Goal: Task Accomplishment & Management: Manage account settings

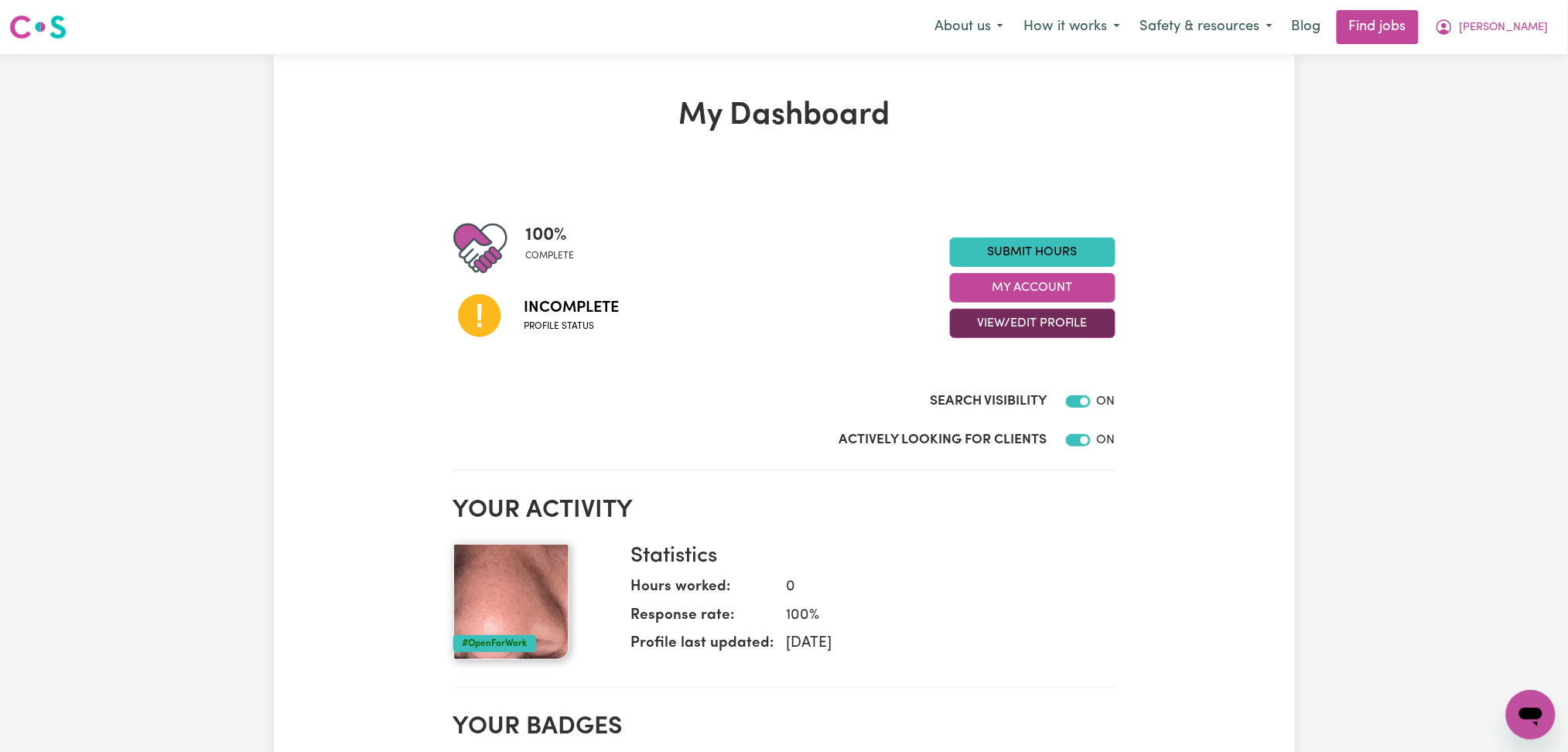
click at [1017, 310] on button "View/Edit Profile" at bounding box center [1033, 324] width 166 height 29
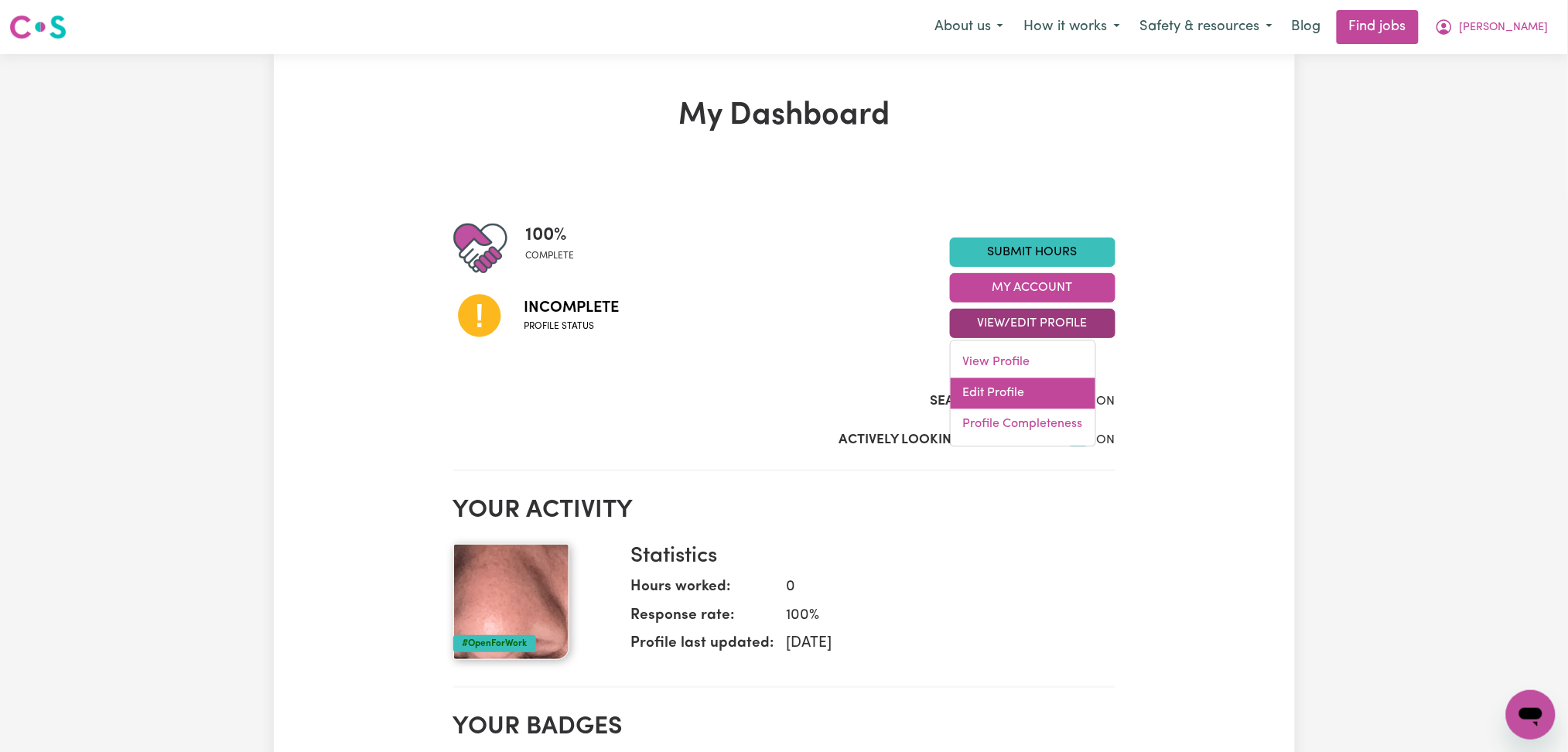
click at [1004, 385] on link "Edit Profile" at bounding box center [1023, 393] width 144 height 31
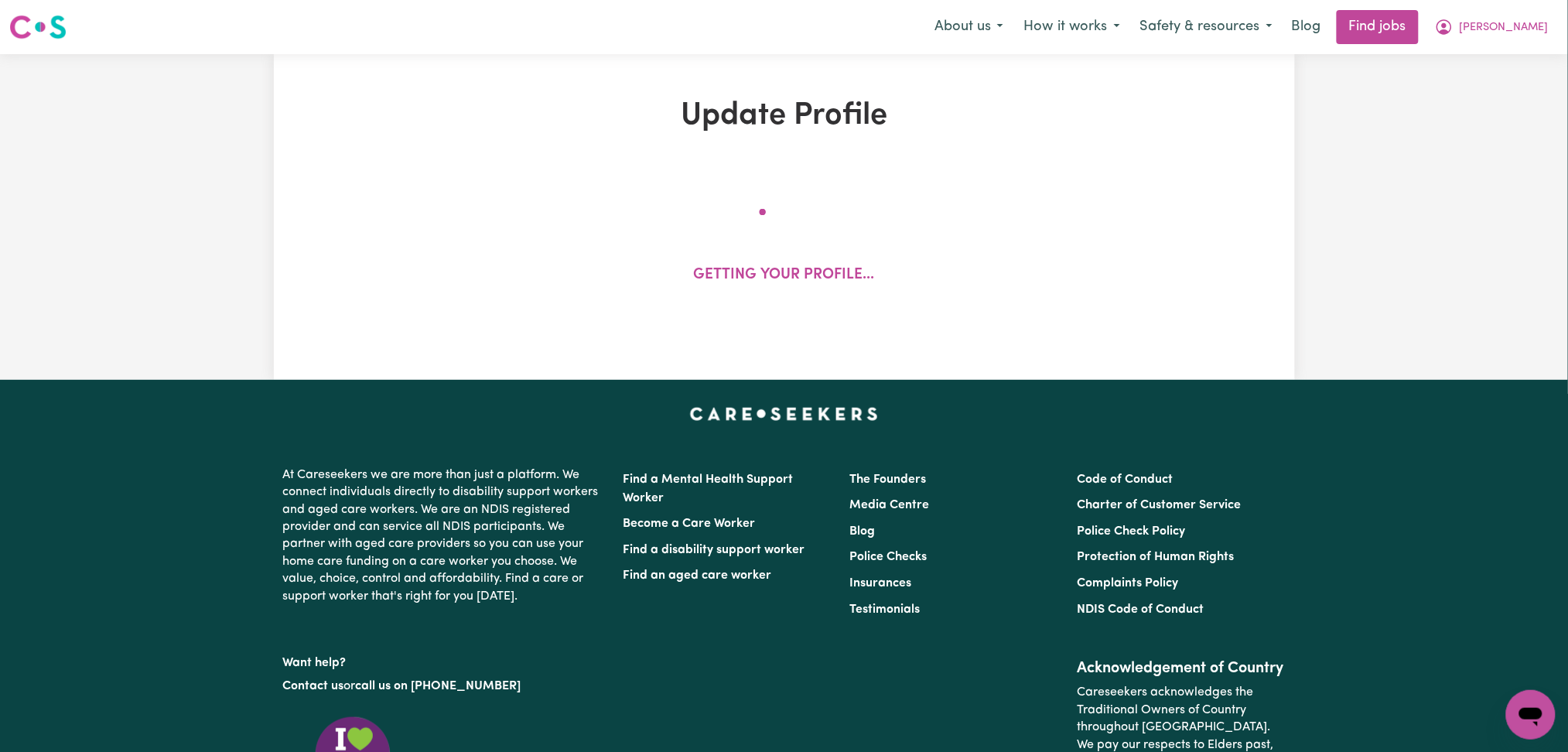
select select "[DEMOGRAPHIC_DATA]"
select select "Student Visa"
select select "Studying a healthcare related degree or qualification"
select select "60"
select select "75"
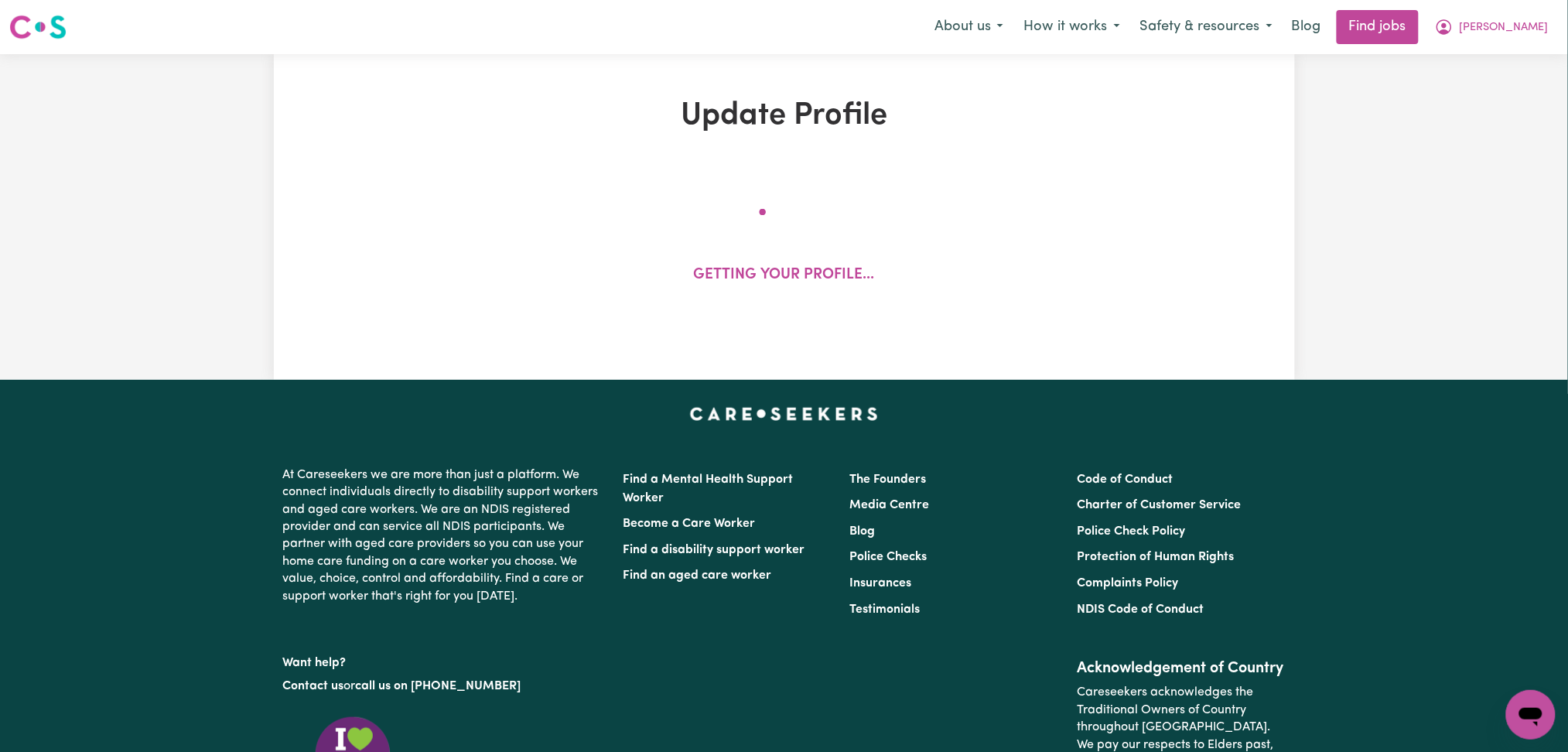
select select "90"
select select "120"
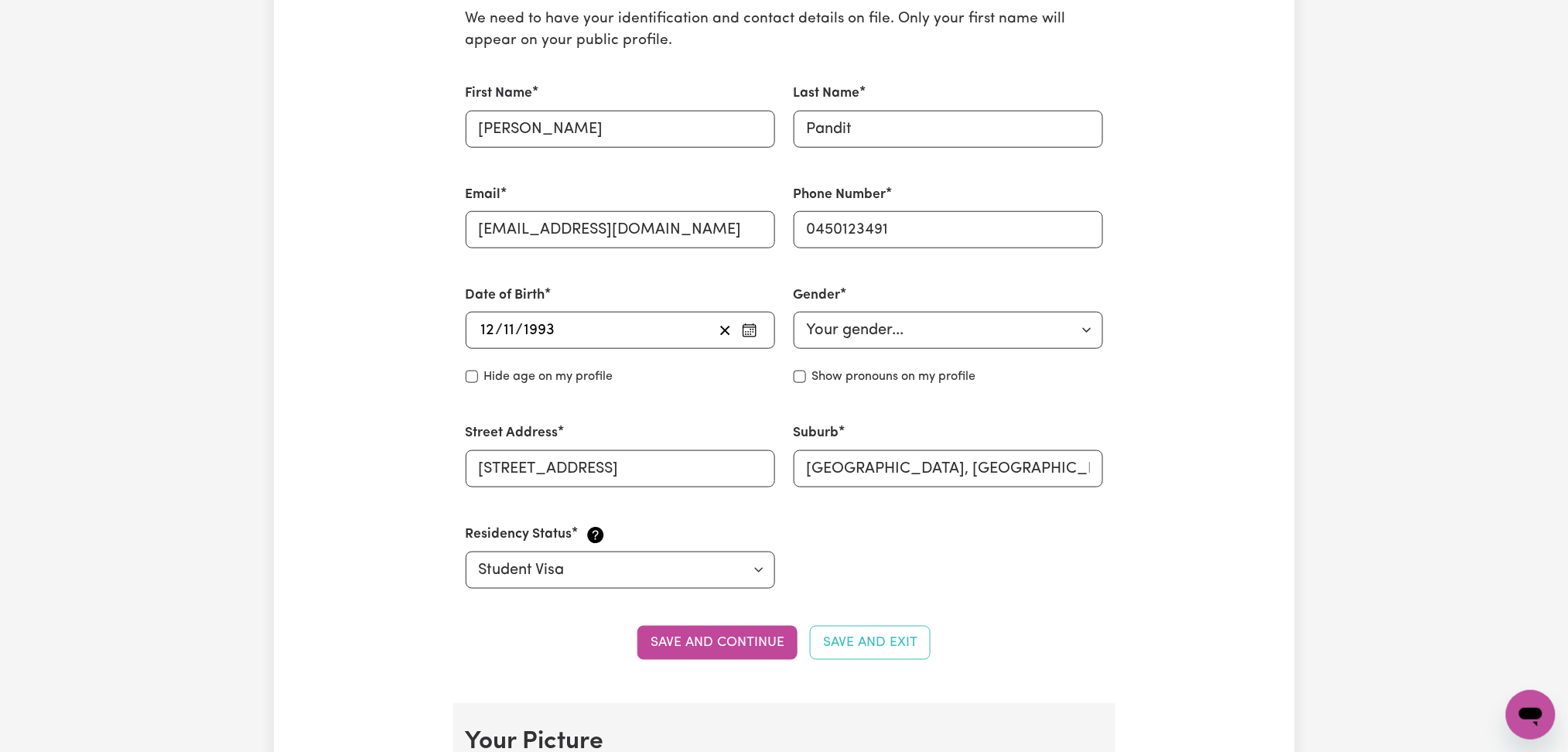
scroll to position [825, 0]
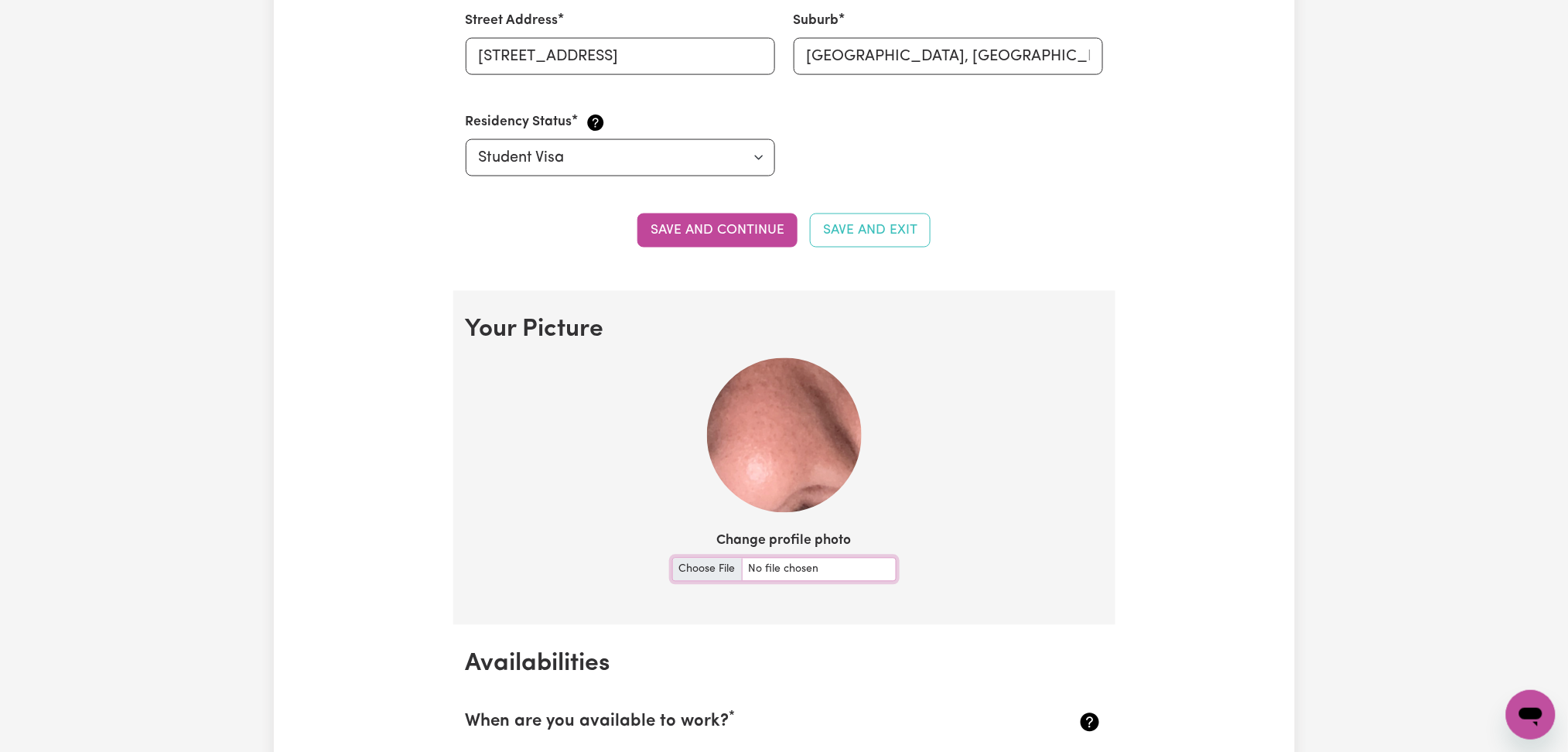
click at [673, 566] on input "Change profile photo" at bounding box center [784, 569] width 224 height 24
type input "C:\fakepath\[PERSON_NAME] prof pict.jpg"
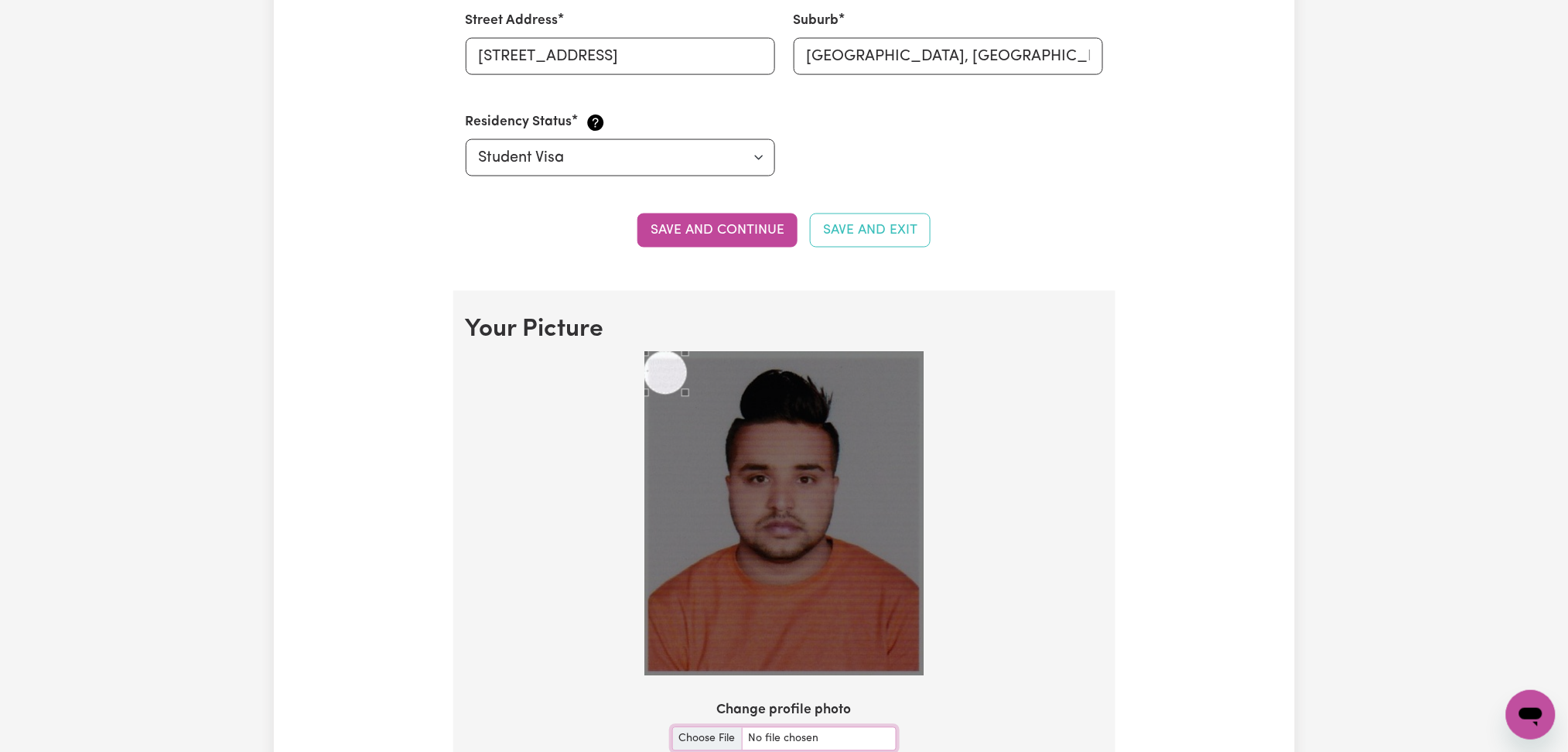
scroll to position [928, 0]
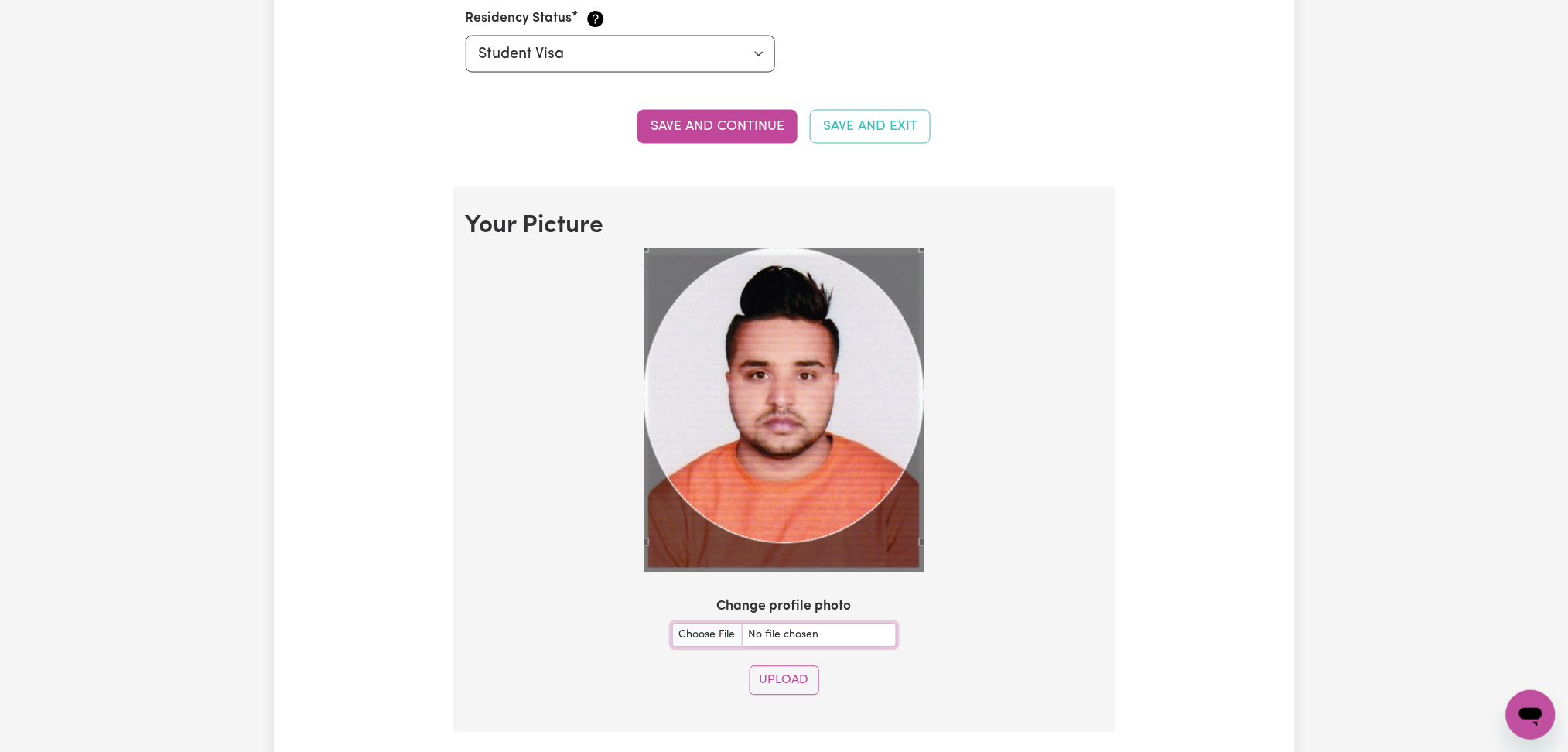
click at [937, 655] on section "Your Picture Change profile photo Upload" at bounding box center [784, 459] width 662 height 545
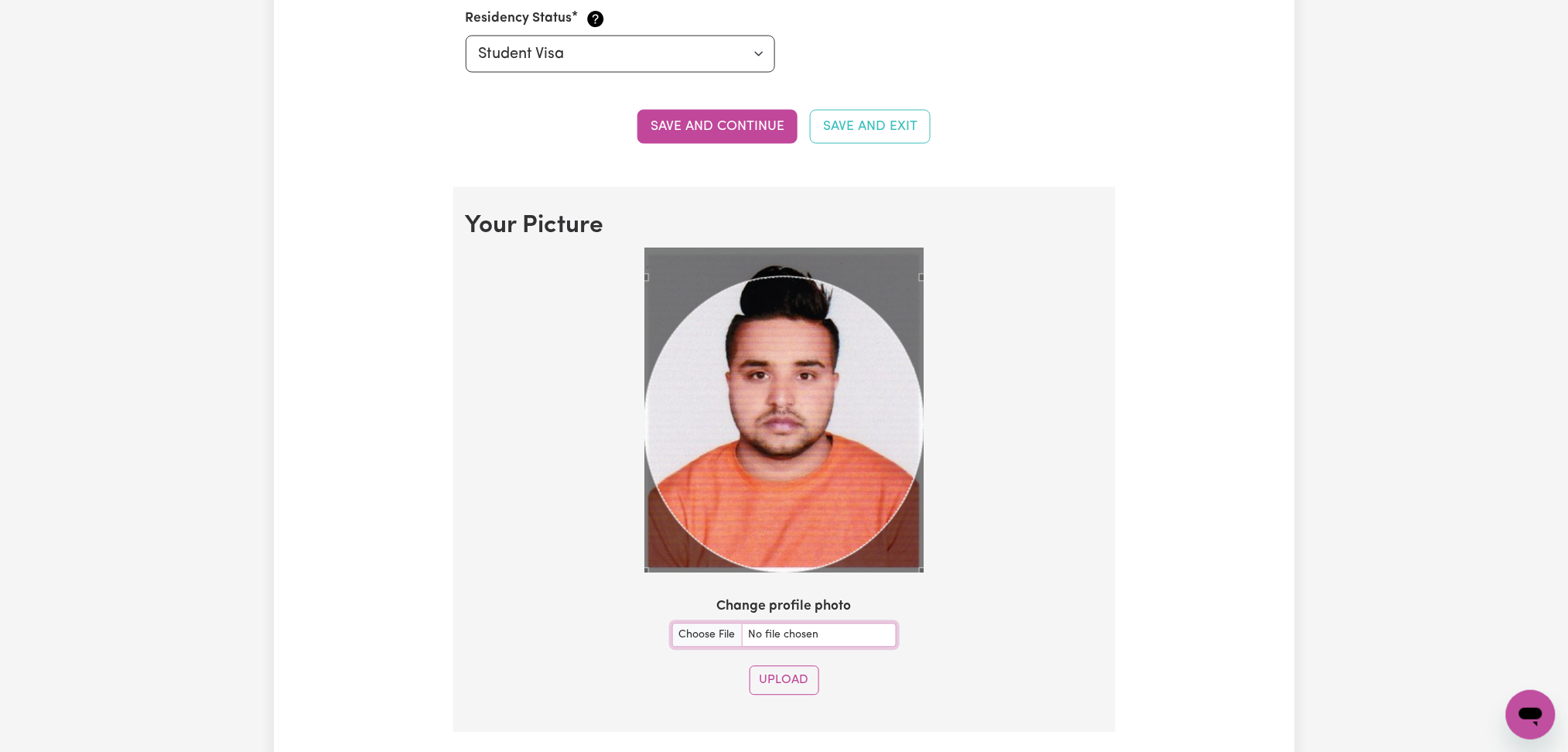
click at [831, 370] on div "Use the arrow keys to move the crop selection area" at bounding box center [784, 424] width 279 height 295
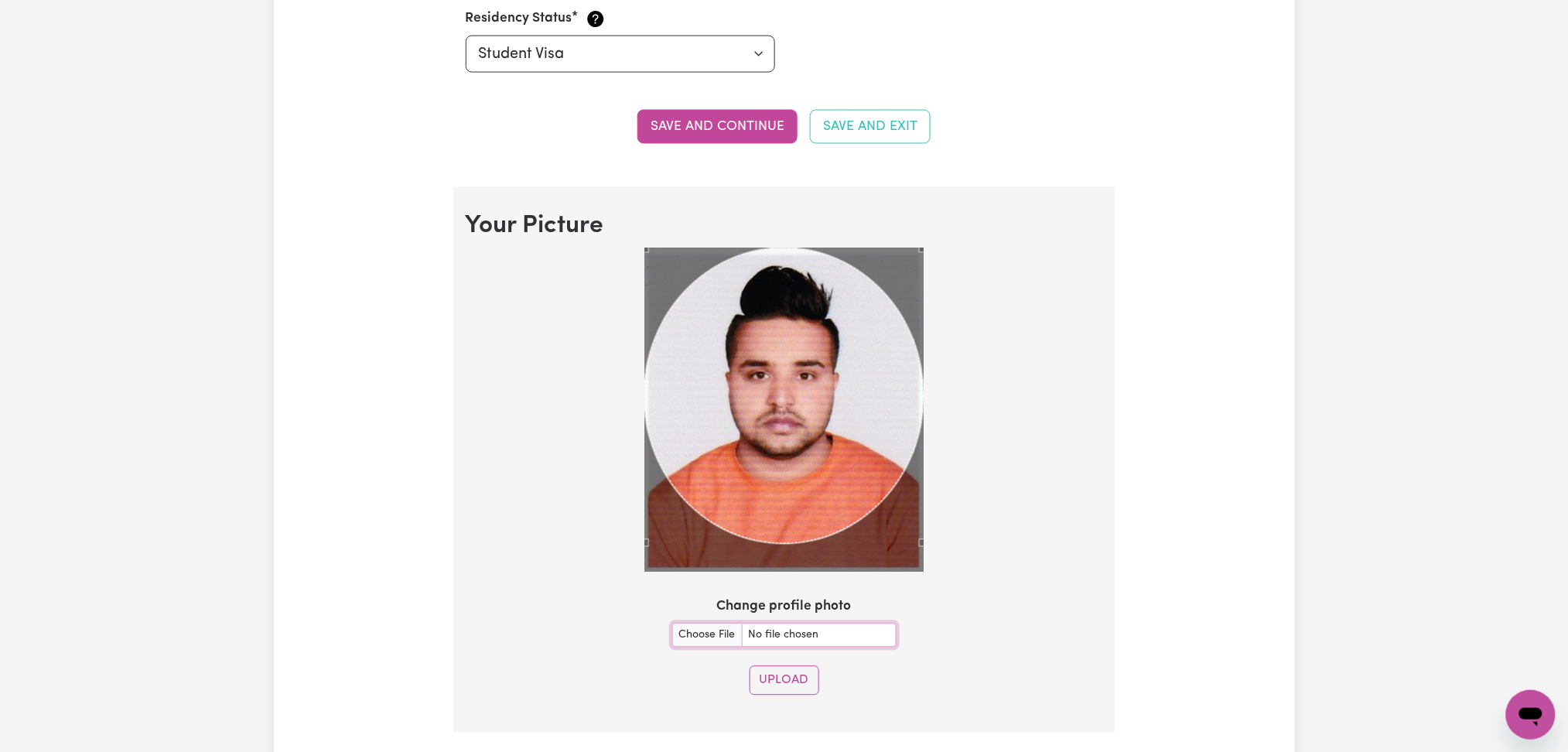
scroll to position [1031, 0]
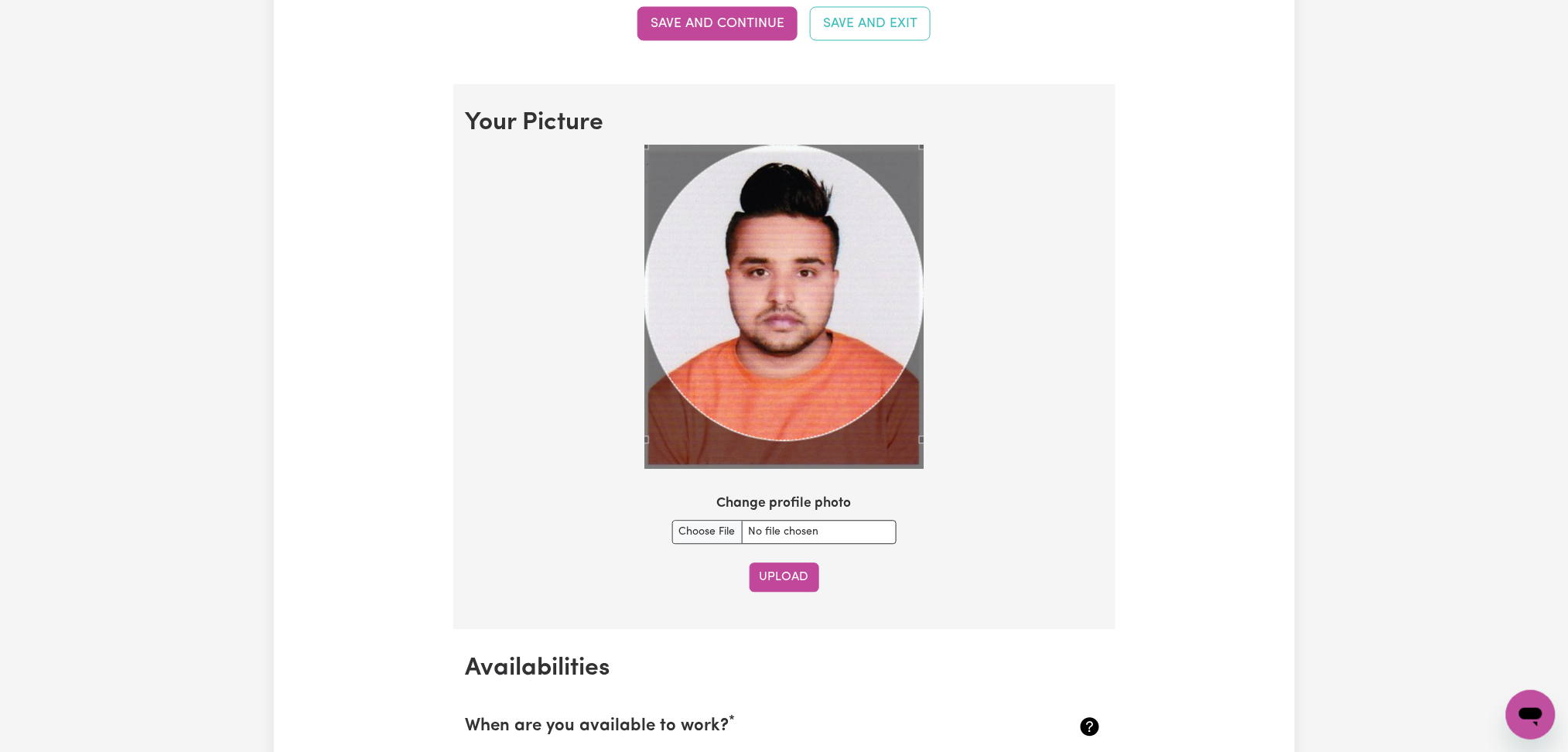
click at [772, 580] on button "Upload" at bounding box center [784, 578] width 70 height 29
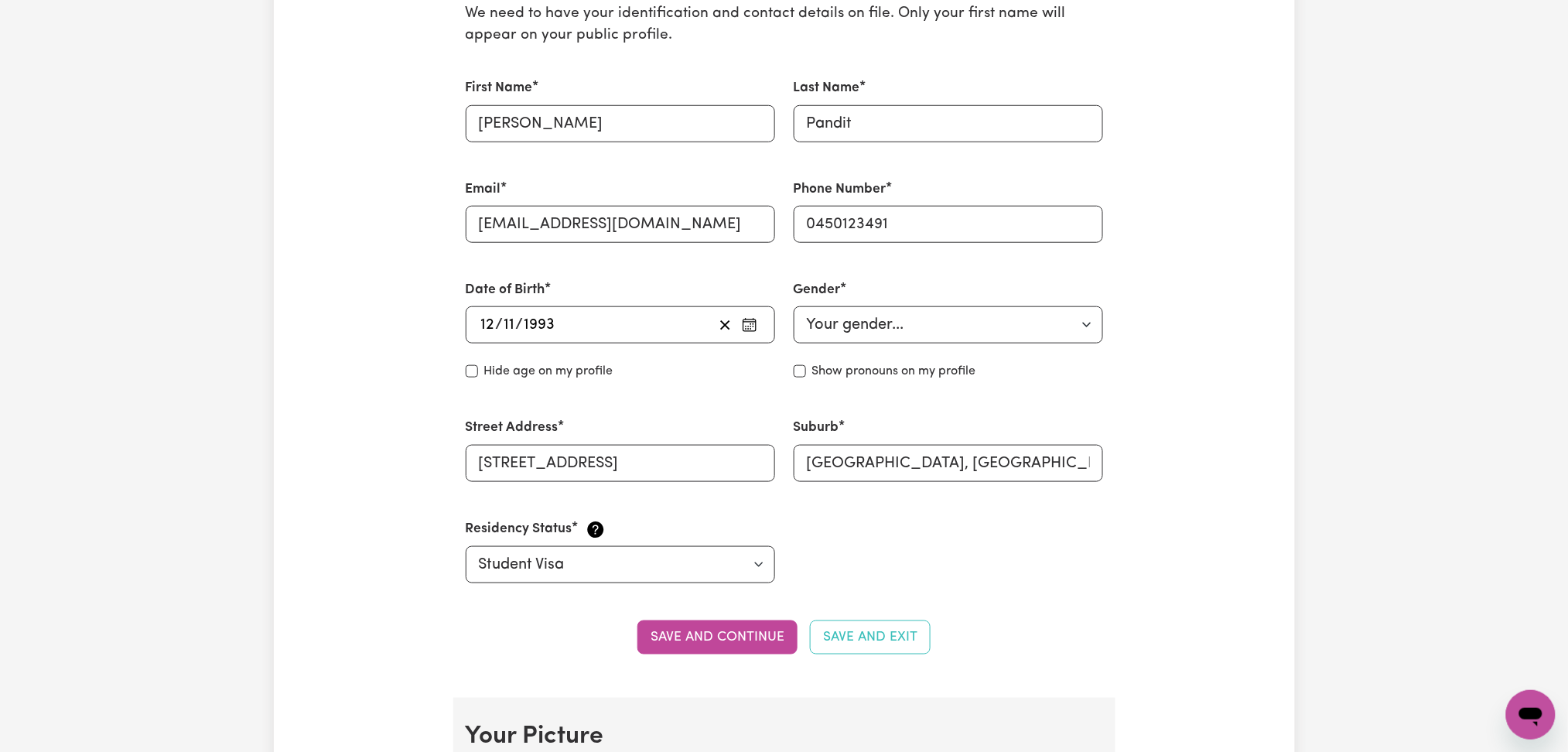
scroll to position [108, 0]
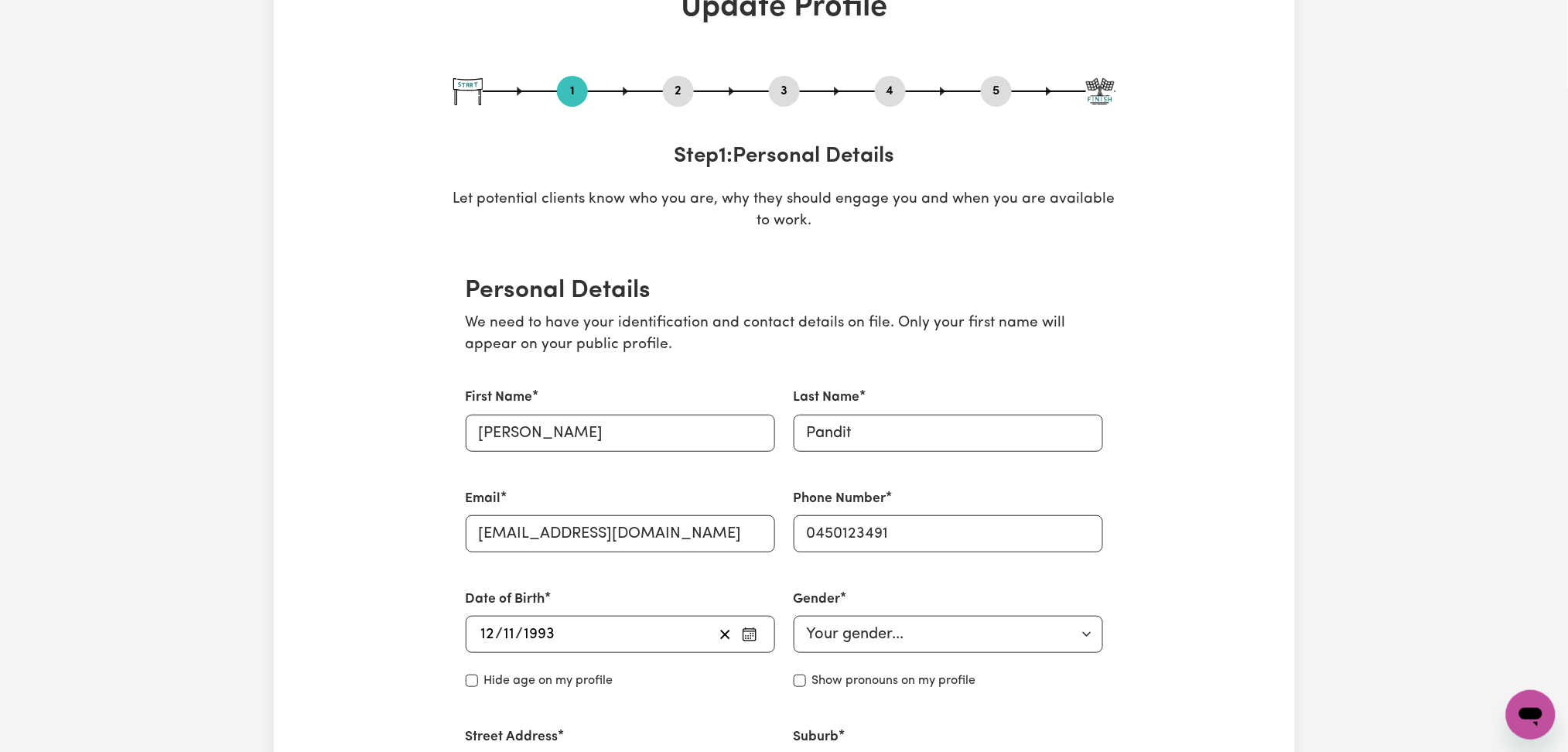
click at [672, 92] on button "2" at bounding box center [679, 91] width 31 height 20
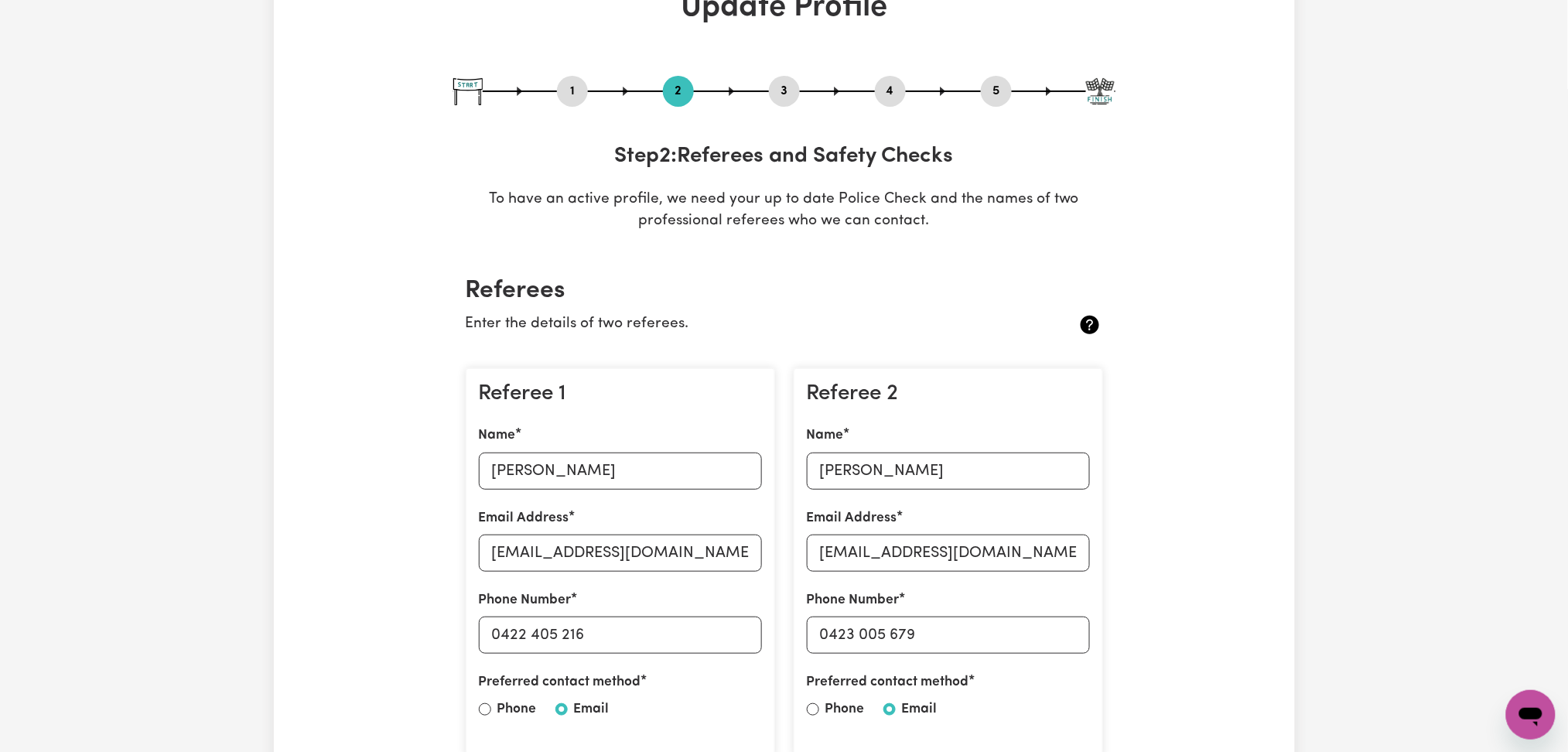
click at [745, 273] on section "Referees Enter the details of two referees. Referee 1 Name [PERSON_NAME] Email …" at bounding box center [784, 567] width 662 height 632
click at [930, 457] on input "[PERSON_NAME]" at bounding box center [948, 470] width 283 height 37
paste input "[PERSON_NAME]"
type input "[PERSON_NAME]"
drag, startPoint x: 734, startPoint y: 312, endPoint x: 737, endPoint y: 366, distance: 54.1
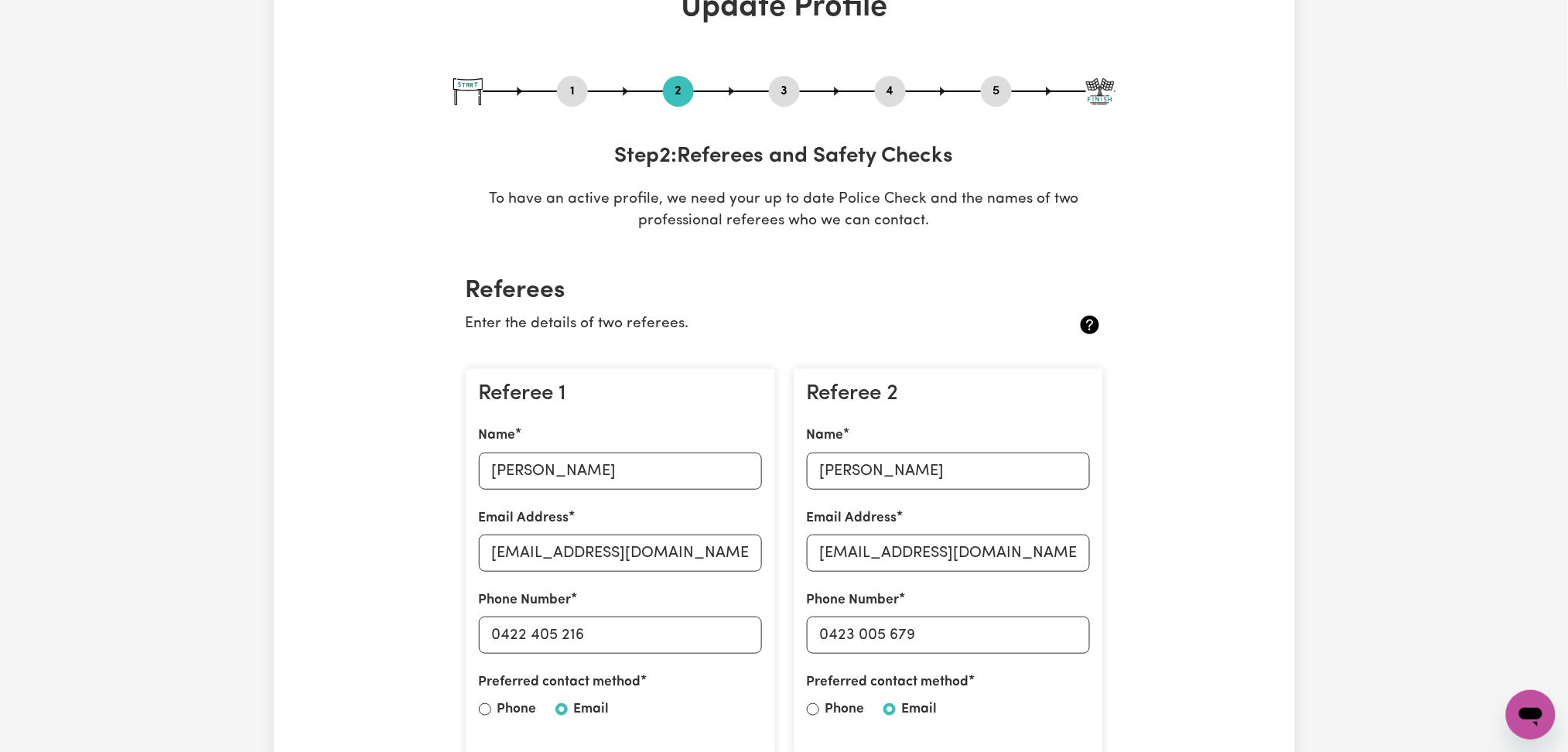
click at [733, 313] on p "Enter the details of two referees." at bounding box center [731, 324] width 532 height 22
click at [874, 556] on input "[EMAIL_ADDRESS][DOMAIN_NAME]" at bounding box center [948, 552] width 283 height 37
paste input "[PERSON_NAME][EMAIL_ADDRESS][DOMAIN_NAME]"
type input "[PERSON_NAME][EMAIL_ADDRESS][DOMAIN_NAME]"
click at [773, 329] on p "Enter the details of two referees." at bounding box center [731, 324] width 532 height 22
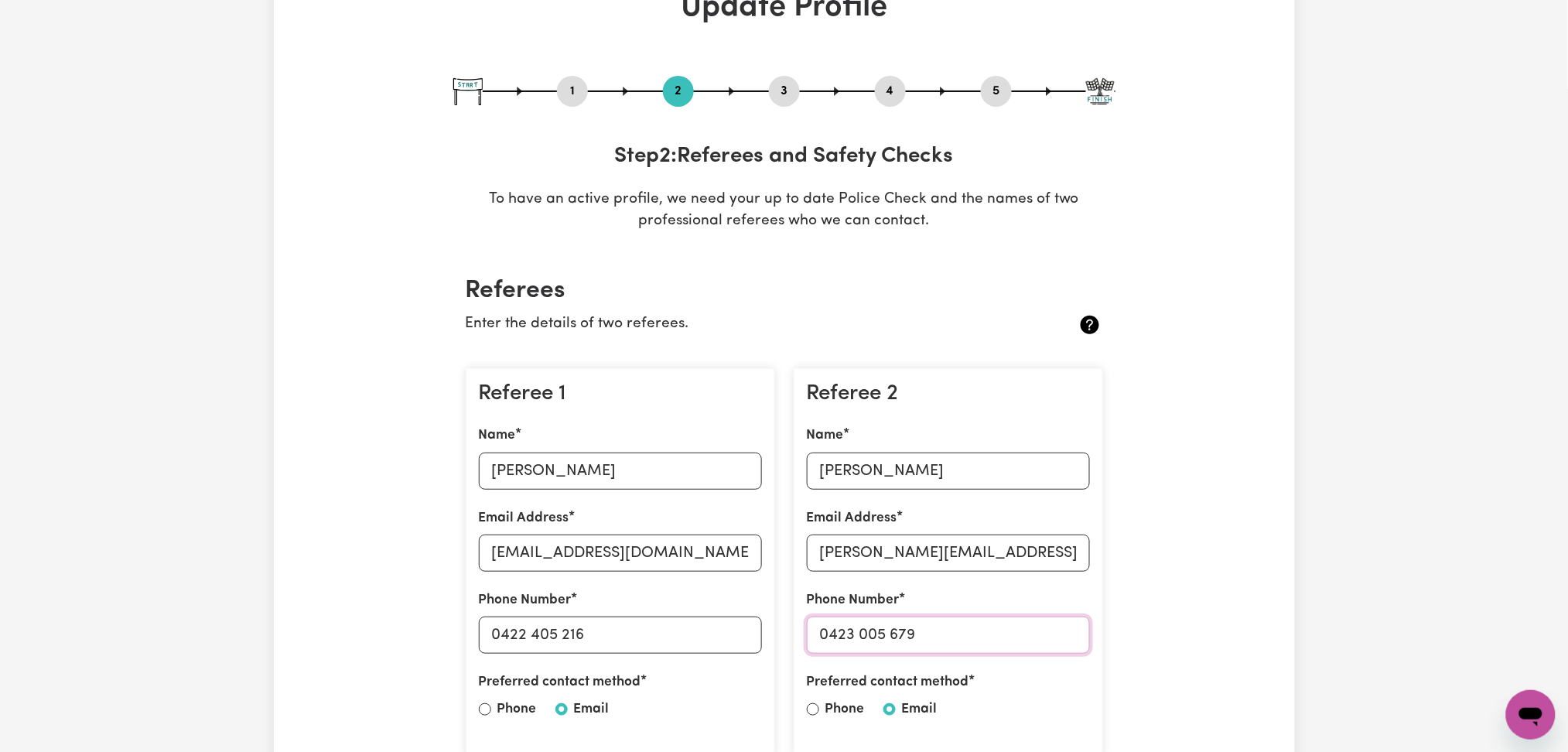
click at [836, 625] on input "0423 005 679" at bounding box center [948, 634] width 283 height 37
drag, startPoint x: 831, startPoint y: 631, endPoint x: 1092, endPoint y: 632, distance: 261.0
click at [1092, 632] on div "Referee 2 Name [PERSON_NAME] Email Address [PERSON_NAME][EMAIL_ADDRESS][DOMAIN_…" at bounding box center [948, 563] width 309 height 390
paste input "07455623"
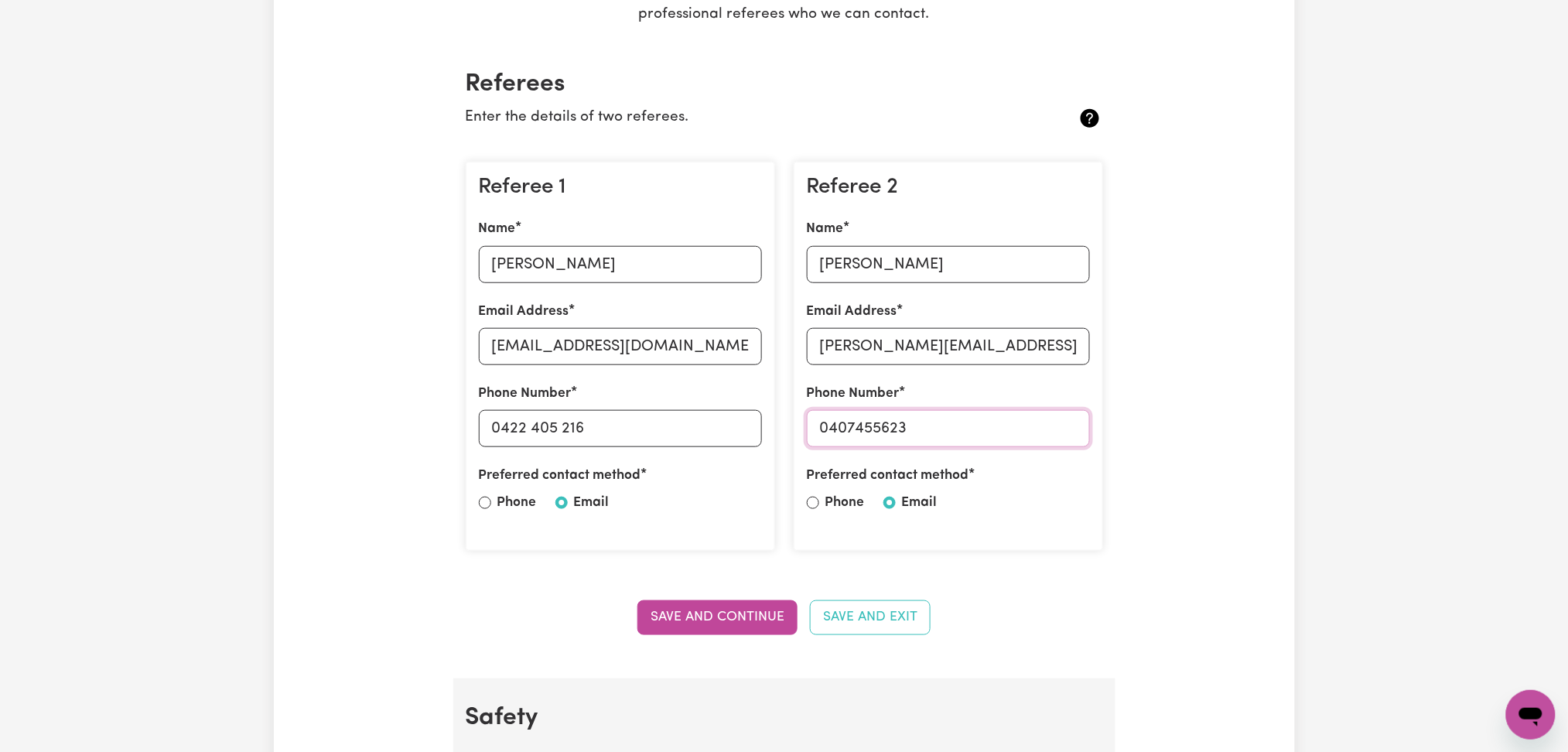
scroll to position [417, 0]
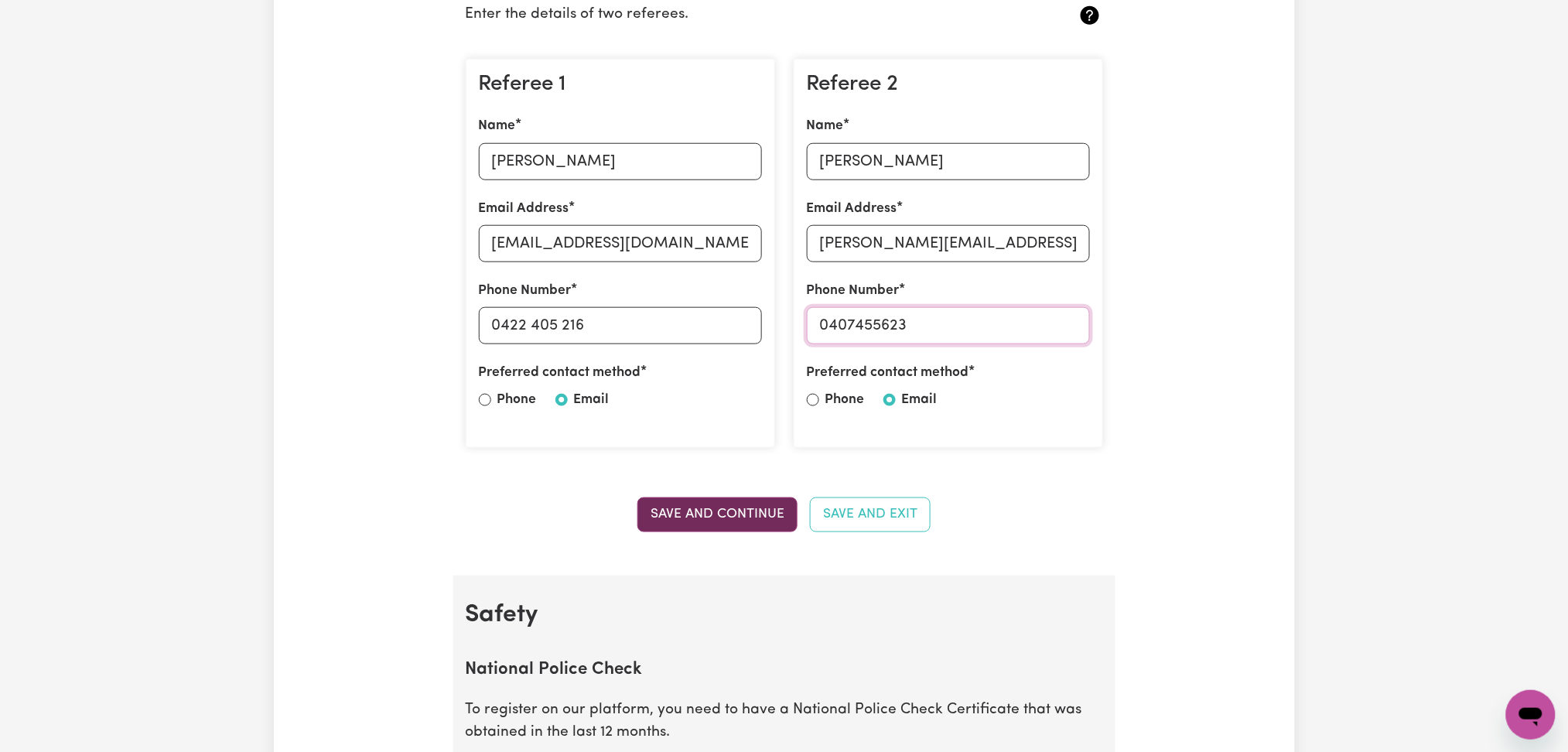
type input "0407455623"
click at [720, 513] on button "Save and Continue" at bounding box center [718, 515] width 160 height 34
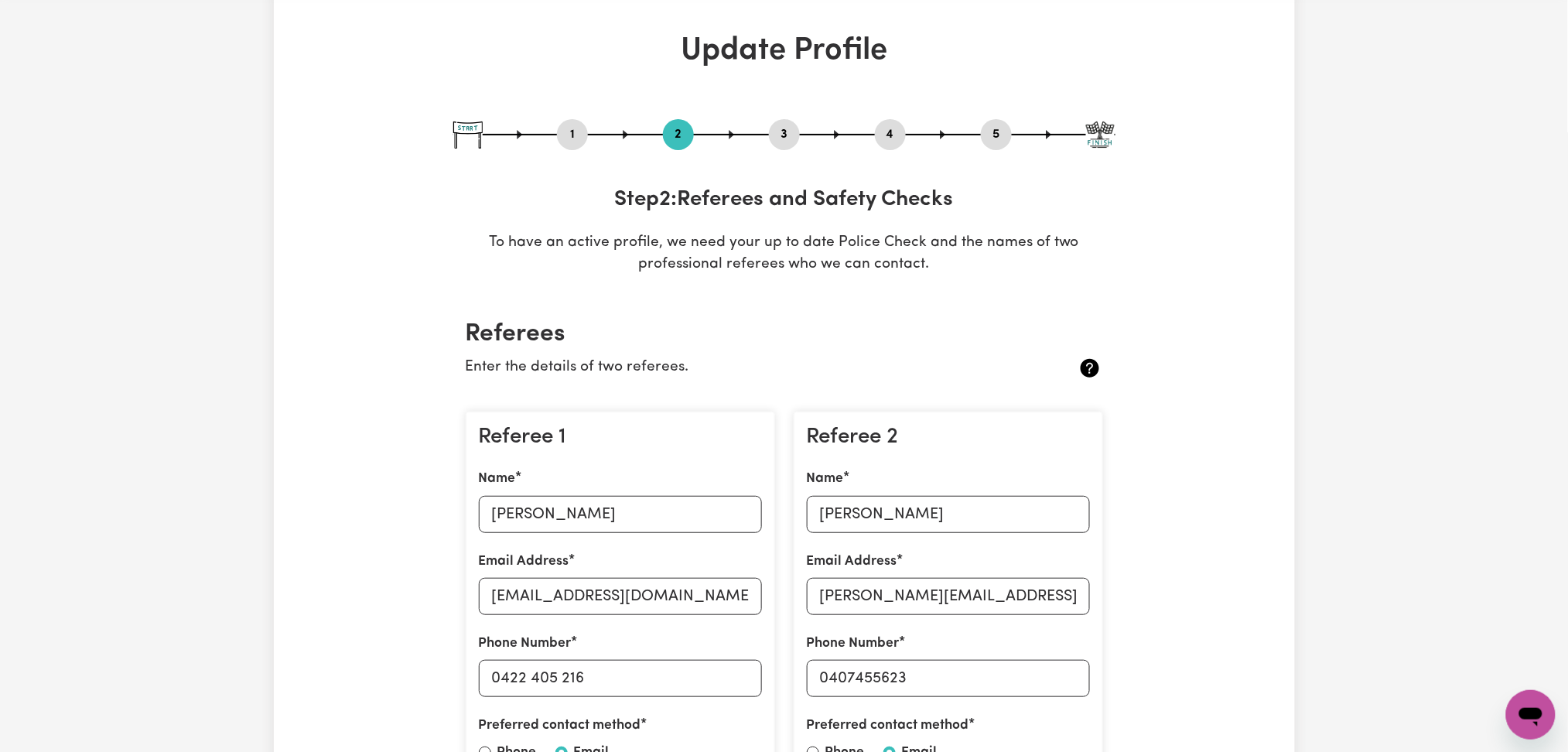
scroll to position [0, 0]
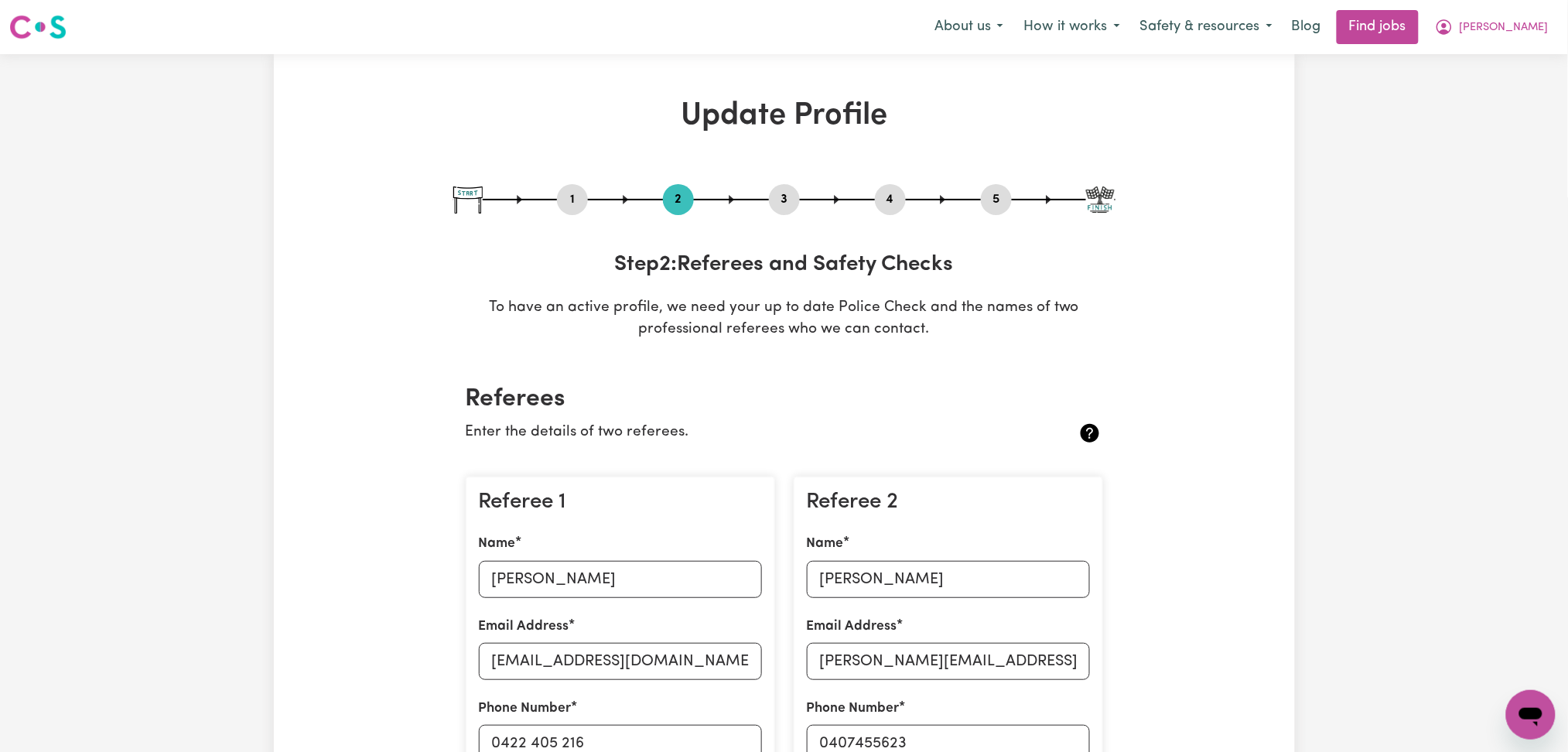
click at [1529, 7] on nav "Menu About us How it works Safety & resources Blog Find jobs [PERSON_NAME]" at bounding box center [784, 26] width 1568 height 54
click at [1529, 11] on button "[PERSON_NAME]" at bounding box center [1491, 27] width 134 height 32
click at [1490, 118] on link "Logout" at bounding box center [1496, 118] width 122 height 29
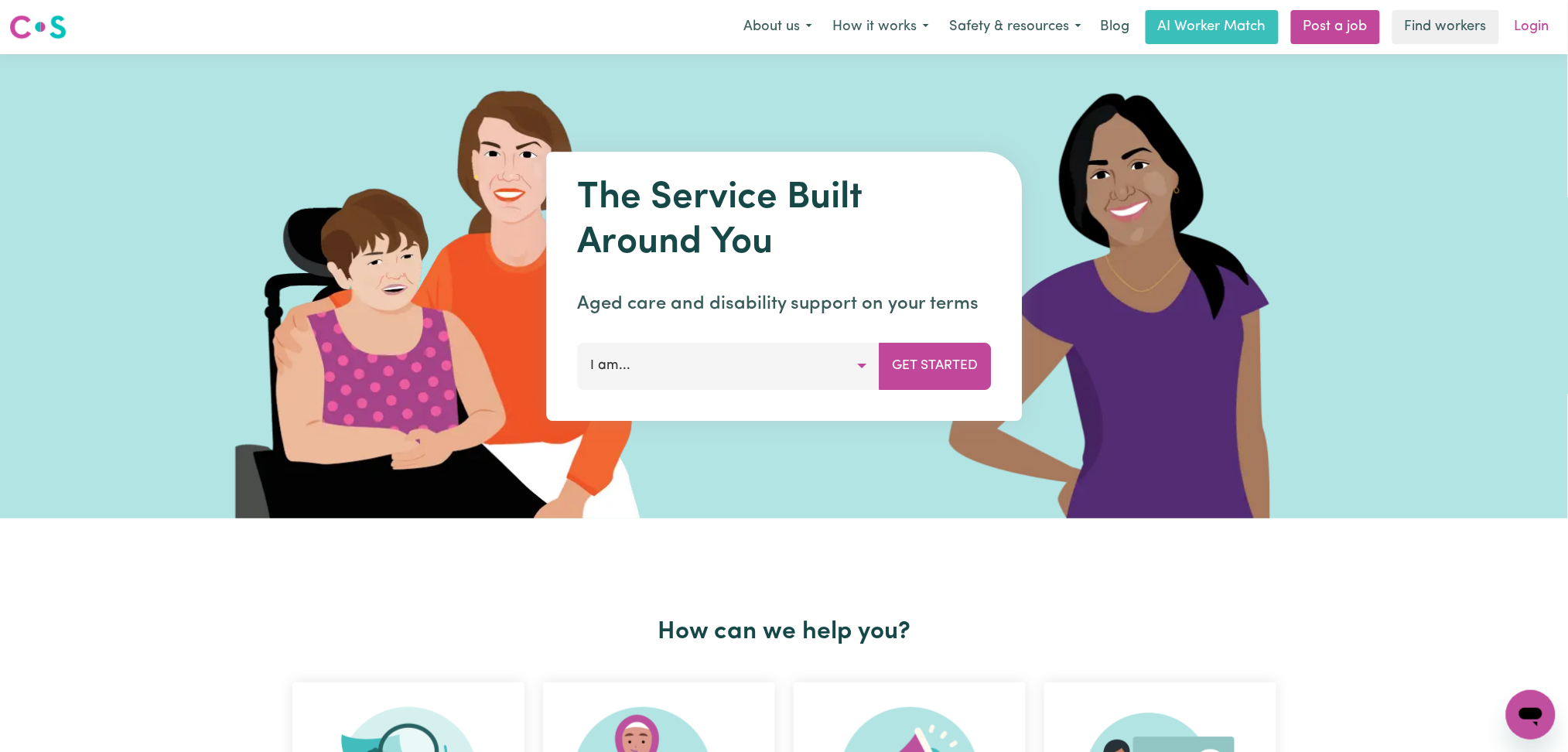
click at [1532, 31] on link "Login" at bounding box center [1531, 27] width 54 height 34
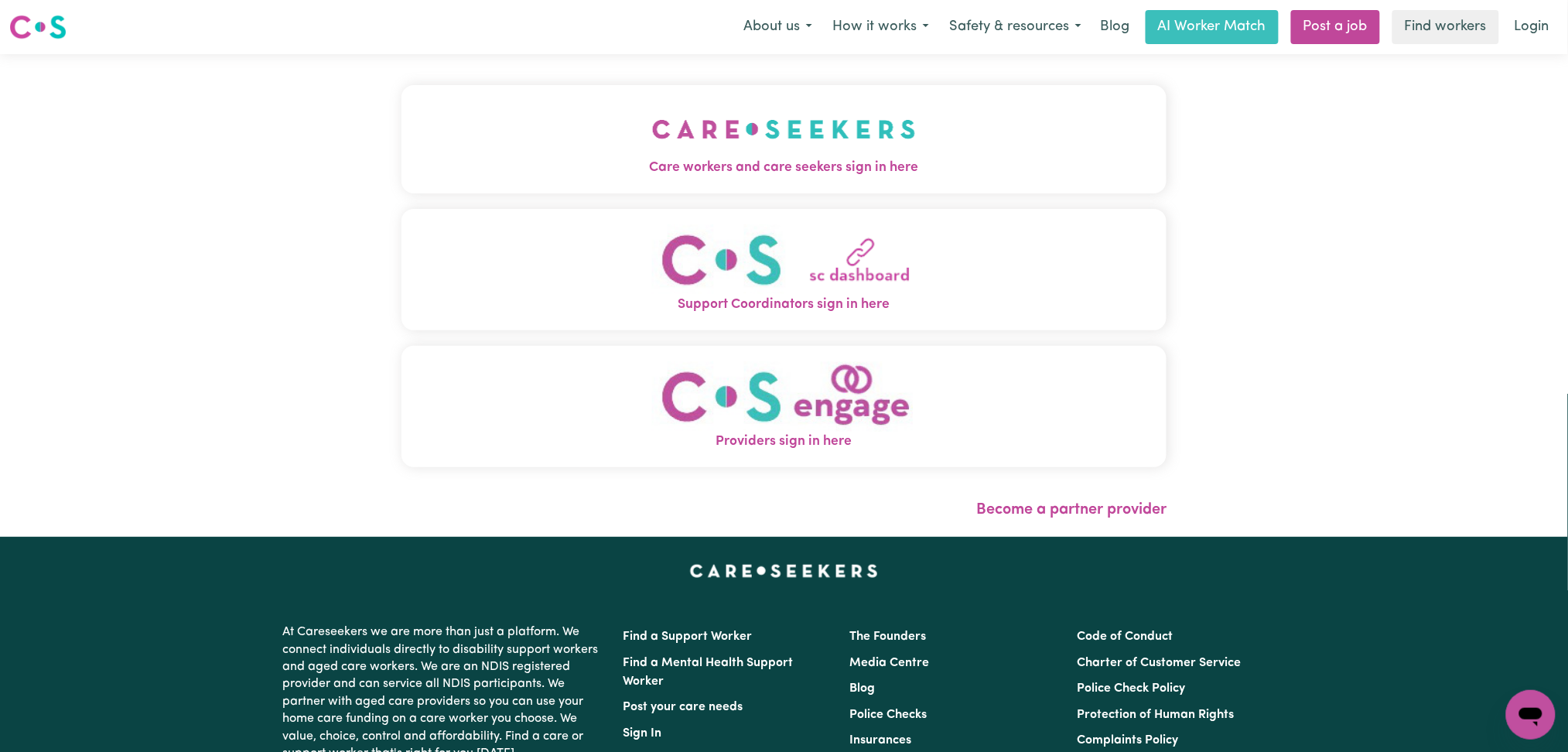
click at [854, 146] on button "Care workers and care seekers sign in here" at bounding box center [784, 139] width 766 height 108
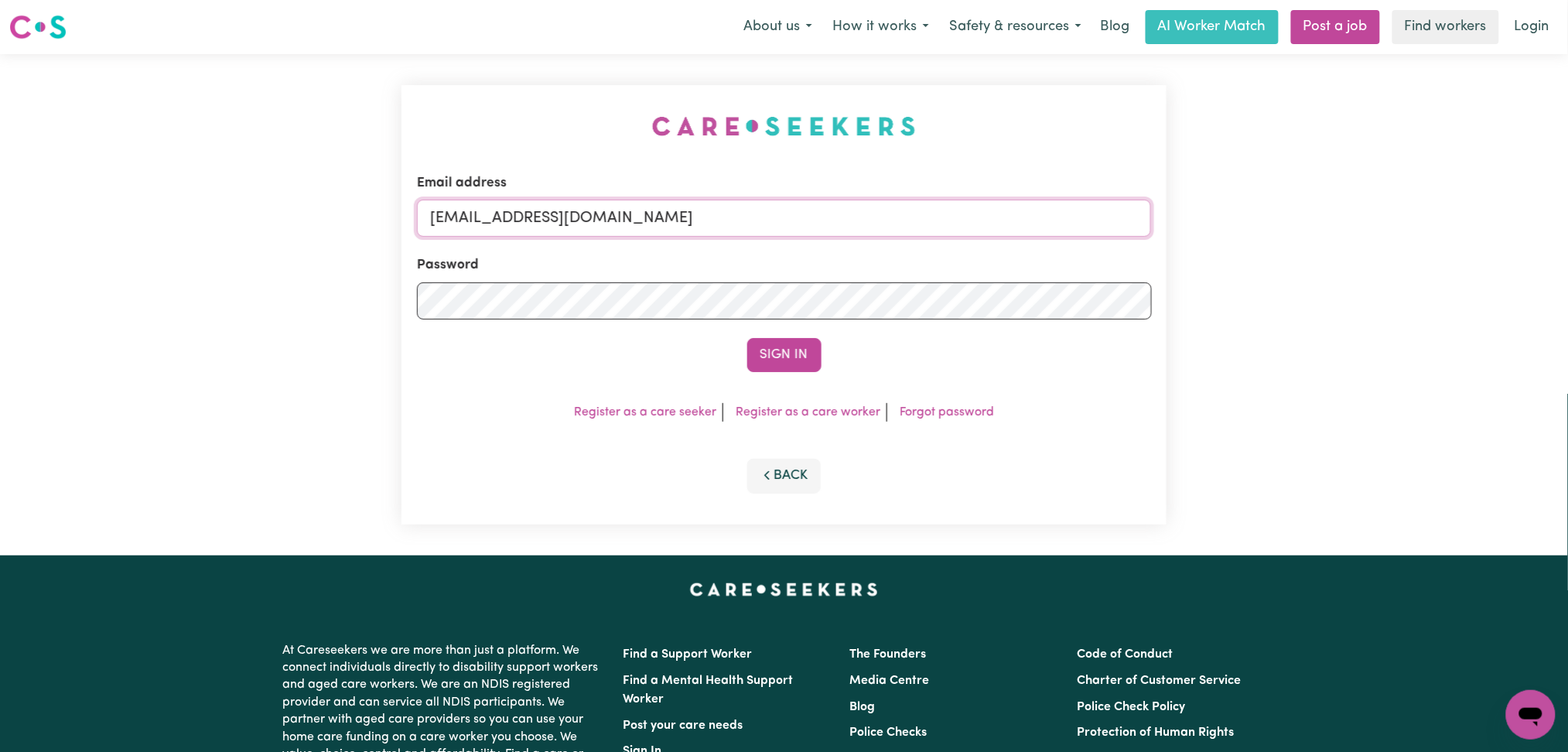
drag, startPoint x: 530, startPoint y: 208, endPoint x: 534, endPoint y: 217, distance: 9.8
click at [530, 208] on input "[EMAIL_ADDRESS][DOMAIN_NAME]" at bounding box center [784, 218] width 735 height 37
drag, startPoint x: 510, startPoint y: 201, endPoint x: 942, endPoint y: 201, distance: 432.0
click at [942, 201] on input "Superuser~[EMAIL_ADDRESS][DOMAIN_NAME]" at bounding box center [784, 218] width 735 height 37
type input "Superuser~[EMAIL_ADDRESS][DOMAIN_NAME]"
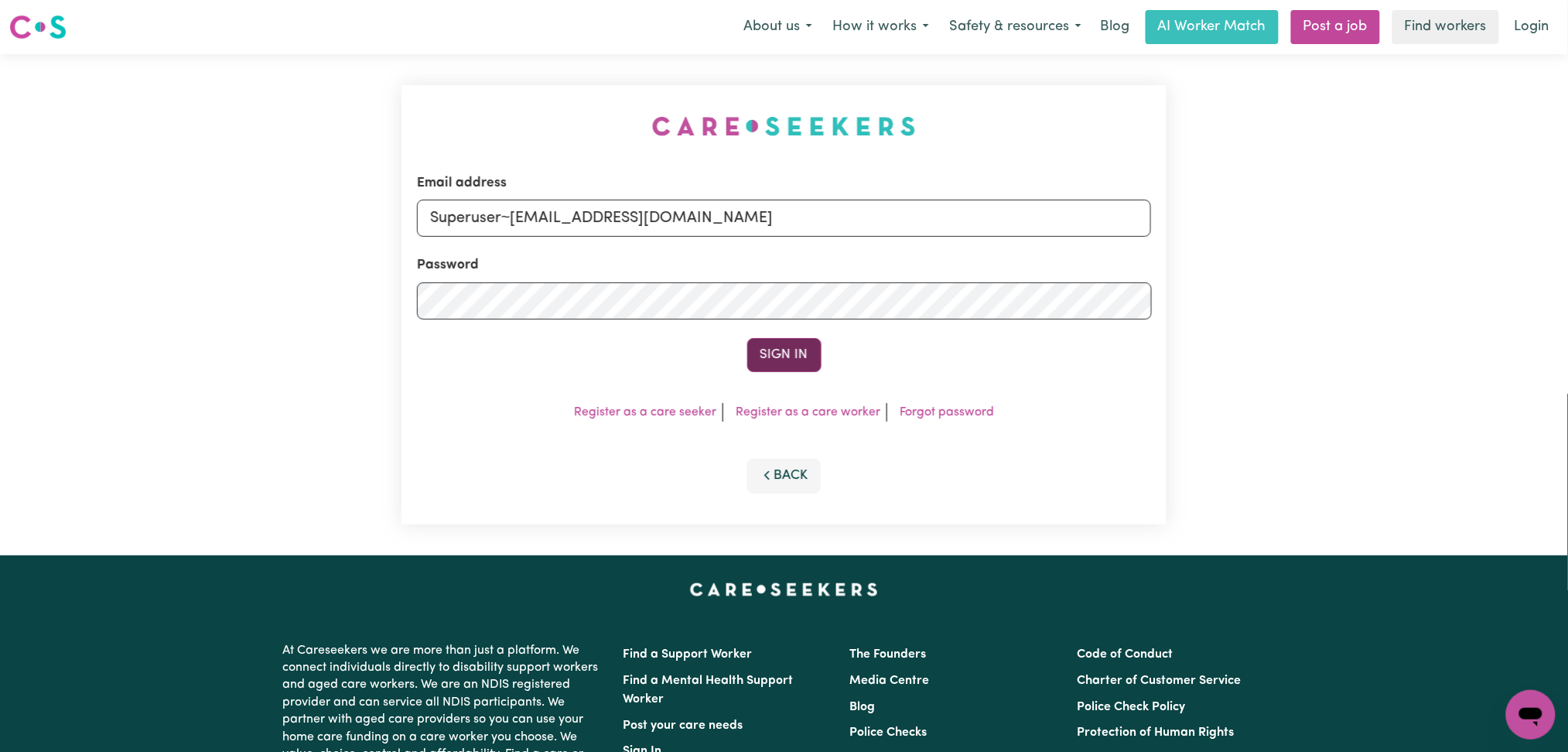
click at [761, 367] on button "Sign In" at bounding box center [784, 355] width 74 height 34
